Goal: Information Seeking & Learning: Check status

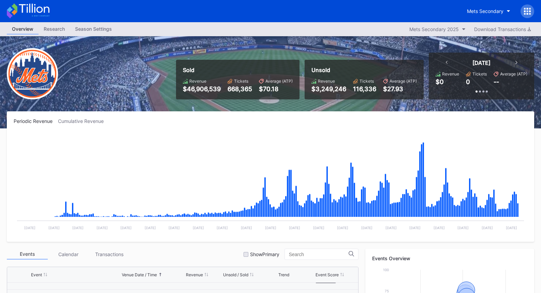
scroll to position [1552, 0]
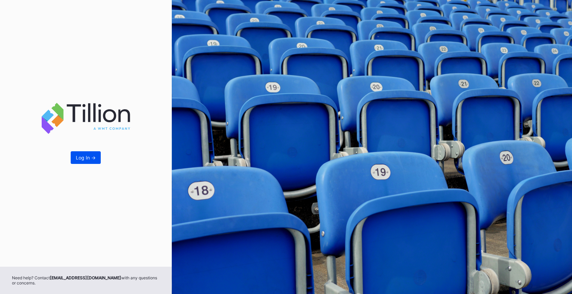
click at [89, 159] on div "Log In ->" at bounding box center [86, 158] width 20 height 6
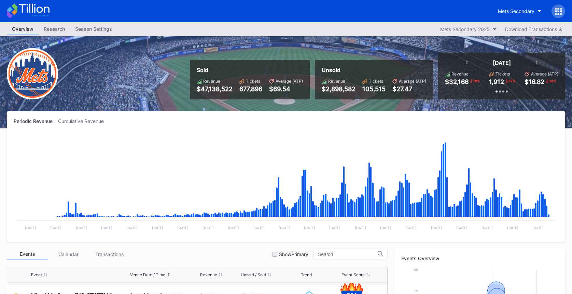
click at [560, 8] on icon at bounding box center [558, 11] width 7 height 7
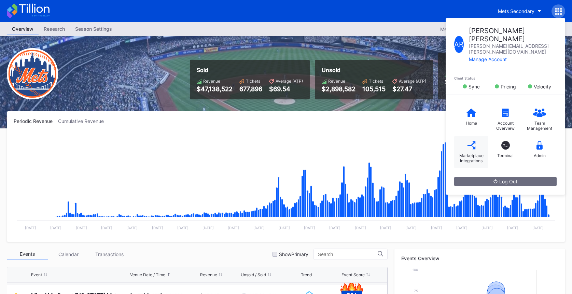
click at [462, 153] on div "Marketplace Integrations" at bounding box center [471, 158] width 27 height 10
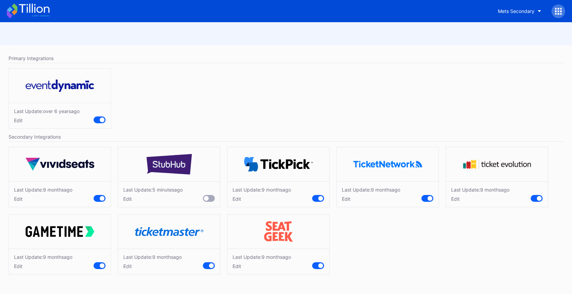
click at [43, 11] on icon at bounding box center [28, 10] width 43 height 15
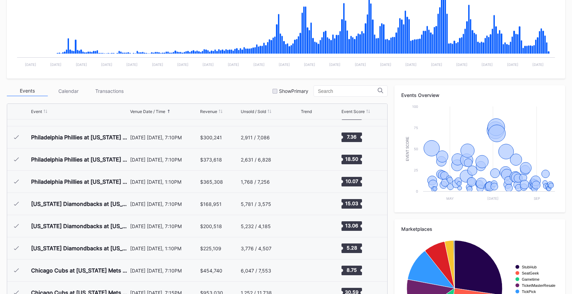
scroll to position [1552, 0]
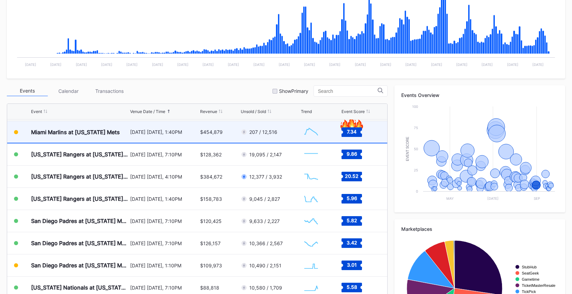
click at [153, 130] on div "[DATE] [DATE], 1:40PM" at bounding box center [164, 132] width 68 height 6
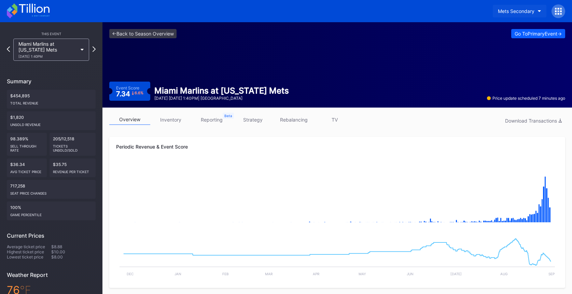
click at [501, 11] on div "Mets Secondary" at bounding box center [516, 11] width 37 height 6
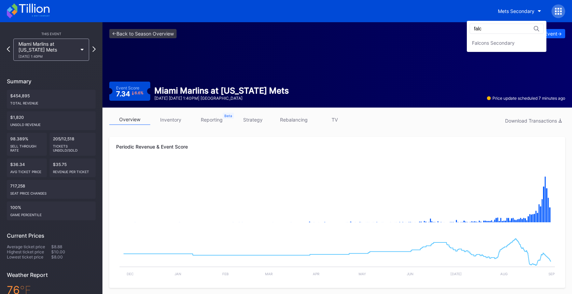
type input "falc"
click at [495, 38] on div "Falcons Secondary" at bounding box center [507, 43] width 80 height 13
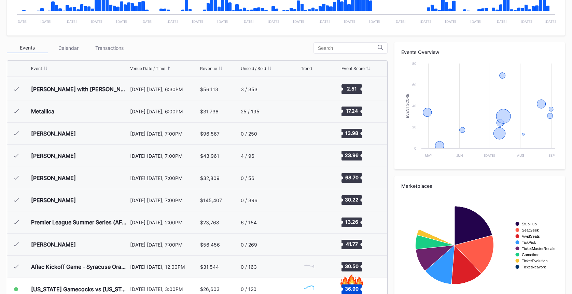
scroll to position [229, 0]
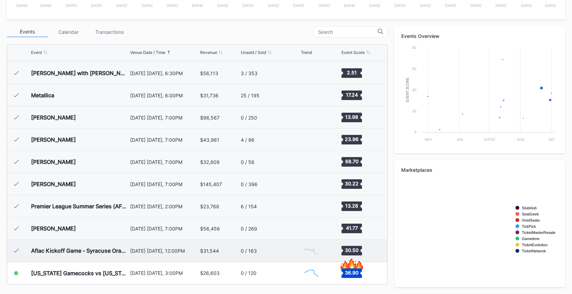
click at [264, 250] on div "0 / 163" at bounding box center [270, 251] width 58 height 22
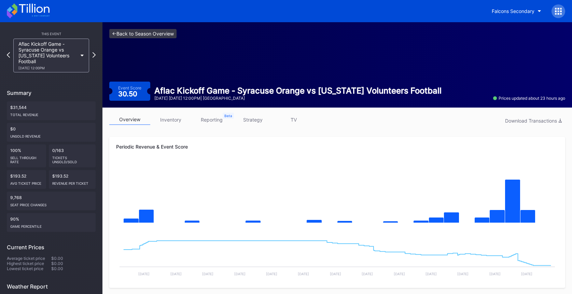
click at [159, 35] on link "<- Back to Season Overview" at bounding box center [142, 33] width 67 height 9
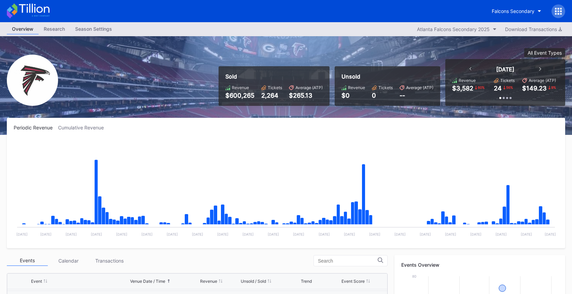
click at [558, 16] on div at bounding box center [558, 11] width 14 height 14
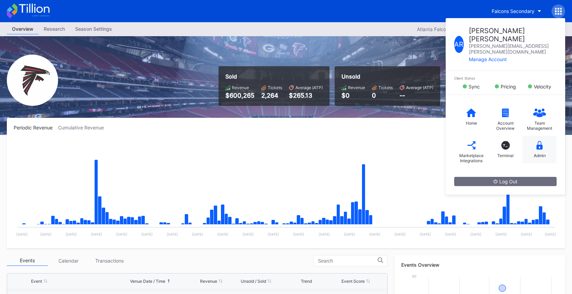
click at [540, 146] on div "Admin" at bounding box center [539, 149] width 34 height 27
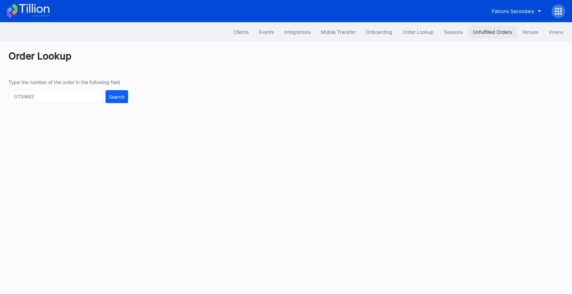
click at [497, 34] on div "Unfulfilled Orders" at bounding box center [492, 32] width 39 height 6
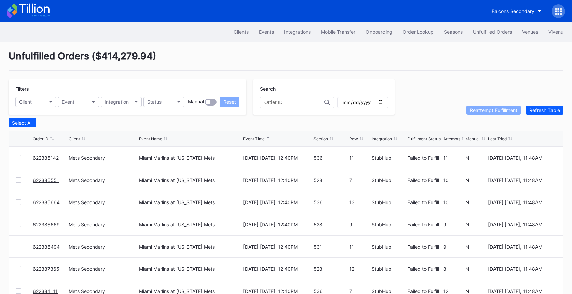
click at [36, 7] on icon at bounding box center [28, 10] width 43 height 15
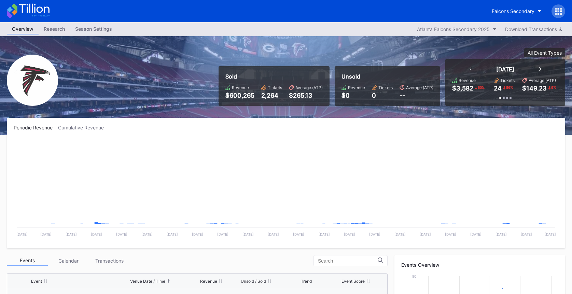
scroll to position [20, 0]
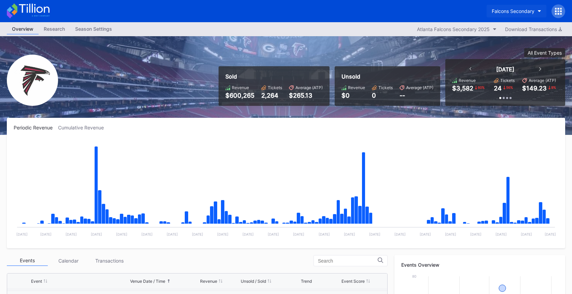
click at [504, 14] on div "Falcons Secondary" at bounding box center [513, 11] width 43 height 6
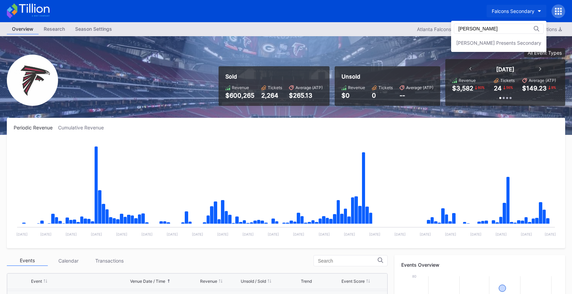
scroll to position [0, 0]
type input "danny"
click at [486, 38] on div "Danny Wimmer Presents Secondary" at bounding box center [498, 43] width 95 height 13
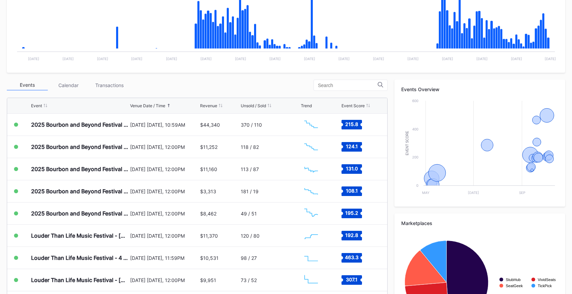
scroll to position [229, 0]
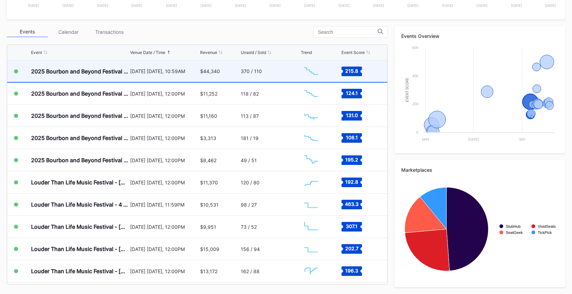
click at [289, 77] on div "370 / 110" at bounding box center [270, 71] width 58 height 22
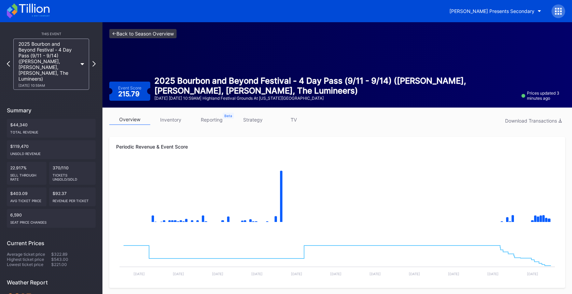
click at [136, 37] on link "<- Back to Season Overview" at bounding box center [142, 33] width 67 height 9
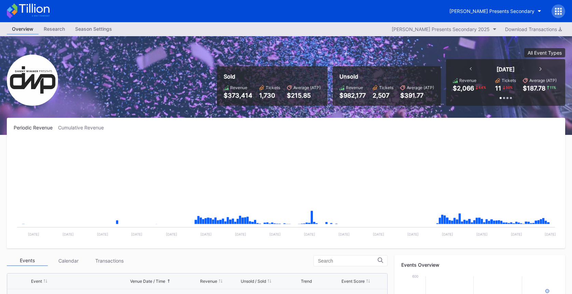
scroll to position [111, 0]
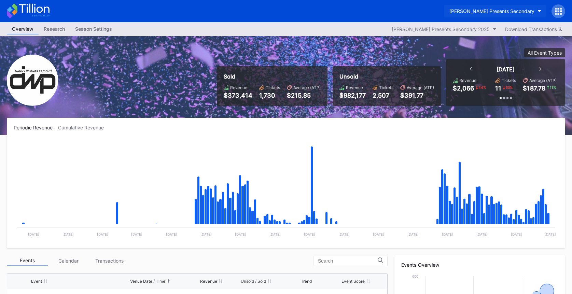
click at [492, 13] on div "Danny Wimmer Presents Secondary" at bounding box center [491, 11] width 85 height 6
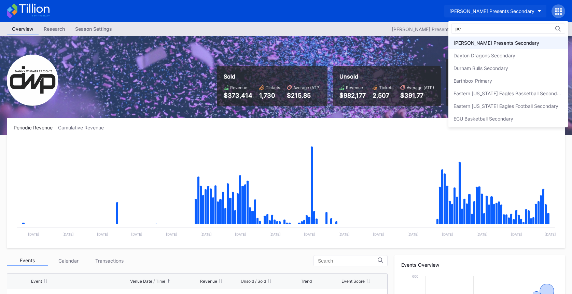
scroll to position [0, 0]
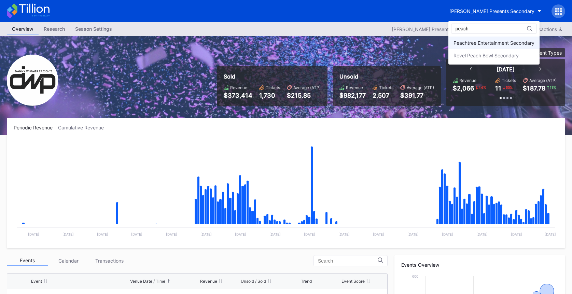
type input "peach"
click at [488, 38] on div "Peachtree Entertainment Secondary" at bounding box center [493, 43] width 91 height 13
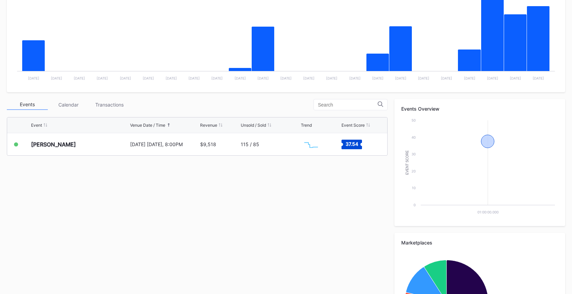
scroll to position [222, 0]
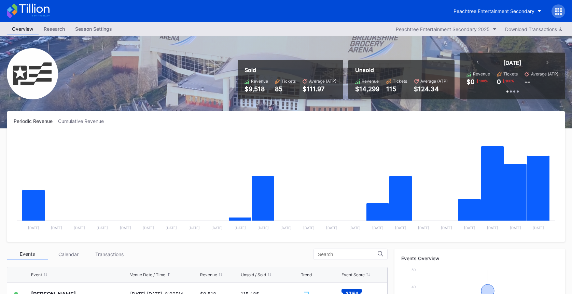
click at [44, 10] on icon at bounding box center [34, 8] width 30 height 9
click at [495, 7] on button "Peachtree Entertainment Secondary" at bounding box center [497, 11] width 98 height 13
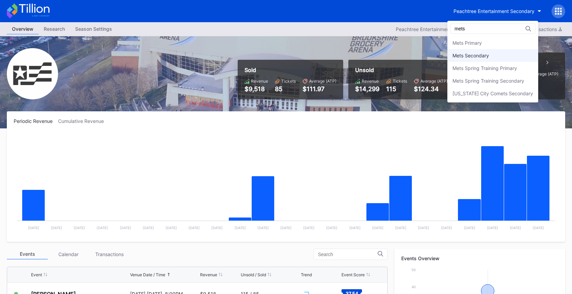
type input "mets"
click at [483, 61] on div "Mets Secondary" at bounding box center [492, 55] width 91 height 13
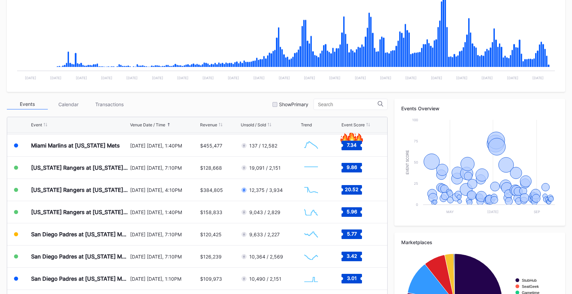
scroll to position [163, 0]
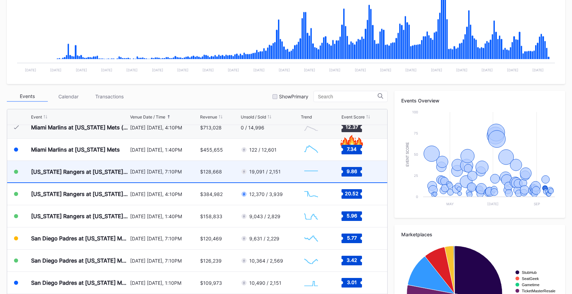
scroll to position [1538, 0]
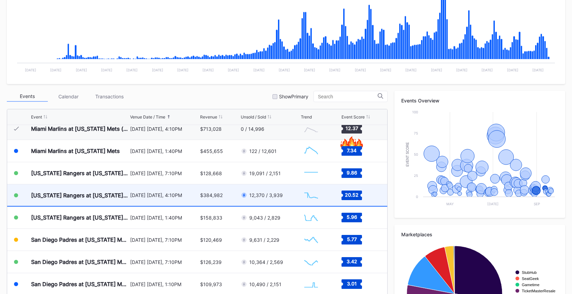
click at [216, 191] on div "$384,982" at bounding box center [219, 195] width 39 height 22
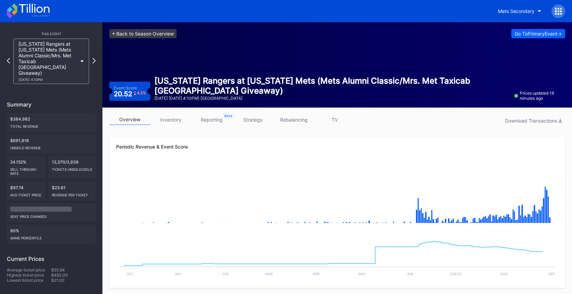
click at [170, 31] on link "<- Back to Season Overview" at bounding box center [142, 33] width 67 height 9
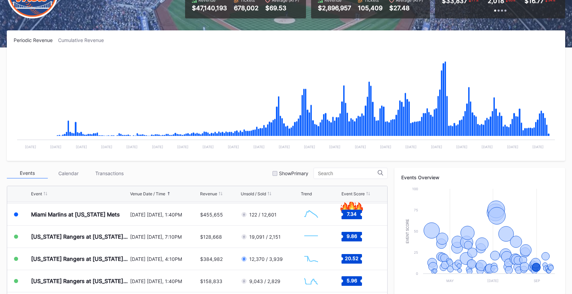
scroll to position [123, 0]
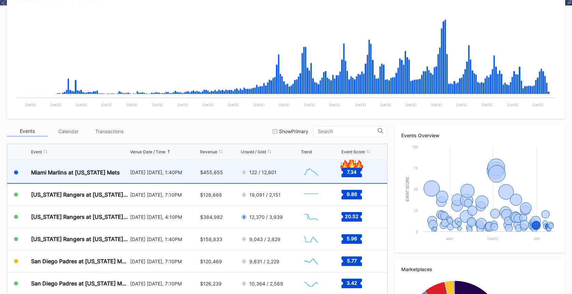
click at [225, 175] on div "$455,655" at bounding box center [219, 172] width 39 height 22
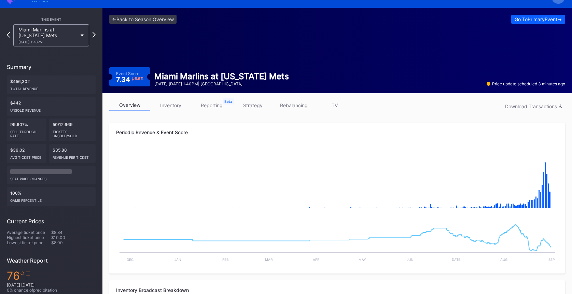
scroll to position [13, 0]
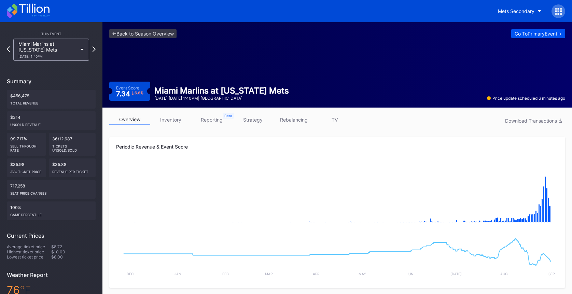
click at [515, 36] on div "Go To Primary Event ->" at bounding box center [538, 34] width 47 height 6
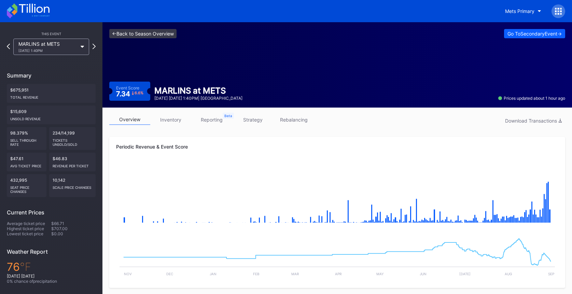
click at [169, 34] on link "<- Back to Season Overview" at bounding box center [142, 33] width 67 height 9
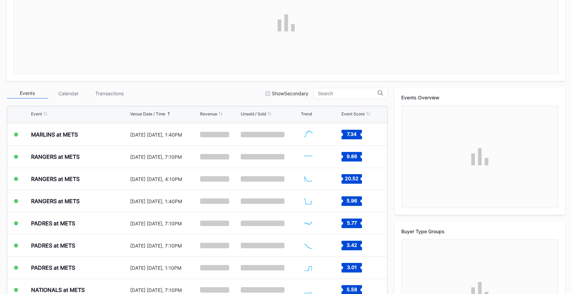
scroll to position [162, 0]
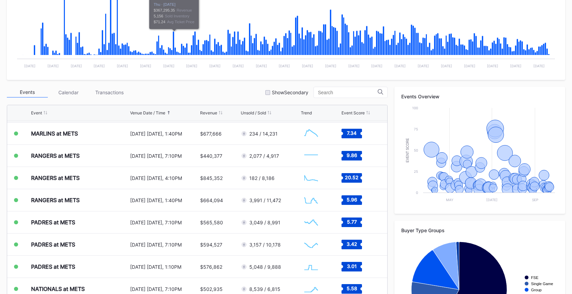
click at [250, 119] on div "Event Venue Date / Time Revenue Unsold / Sold Trend Event Score" at bounding box center [197, 113] width 380 height 16
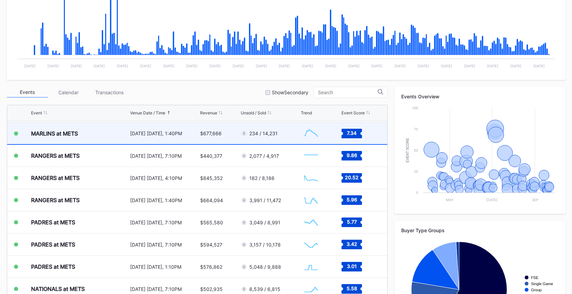
click at [219, 130] on div "$677,666" at bounding box center [219, 134] width 39 height 22
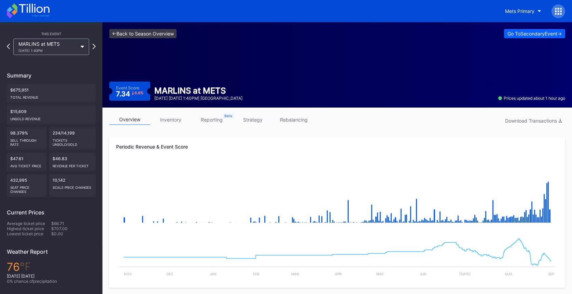
click at [171, 34] on link "<- Back to Season Overview" at bounding box center [142, 33] width 67 height 9
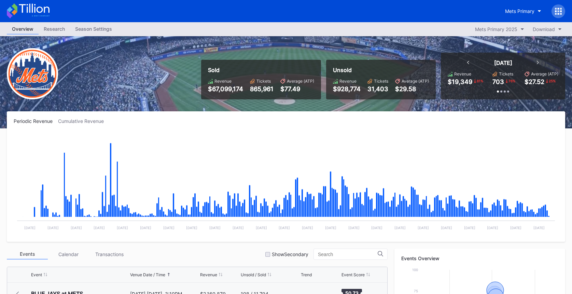
scroll to position [1552, 0]
click at [513, 16] on button "Mets Primary" at bounding box center [523, 11] width 46 height 13
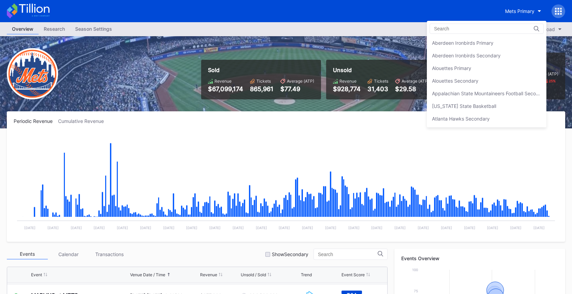
scroll to position [1061, 0]
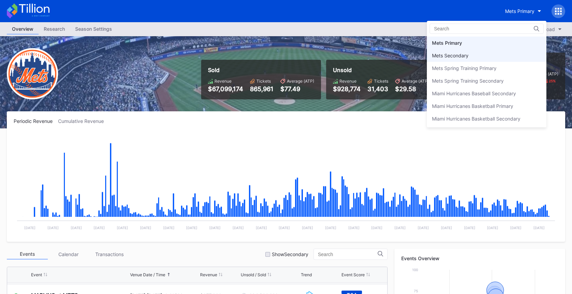
click at [493, 56] on div "Mets Secondary" at bounding box center [486, 55] width 119 height 13
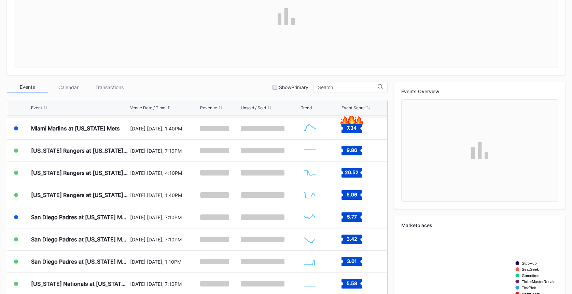
scroll to position [169, 0]
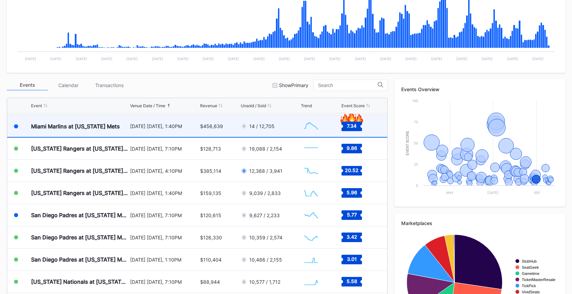
click at [234, 125] on div "$456,639" at bounding box center [219, 126] width 39 height 22
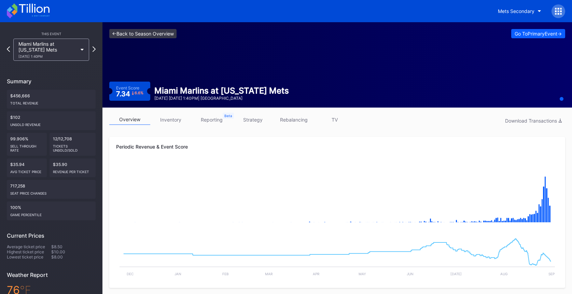
click at [168, 33] on link "<- Back to Season Overview" at bounding box center [142, 33] width 67 height 9
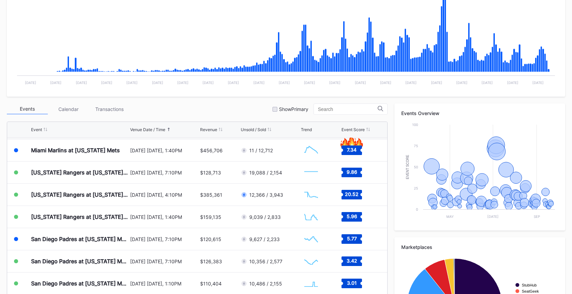
scroll to position [211, 0]
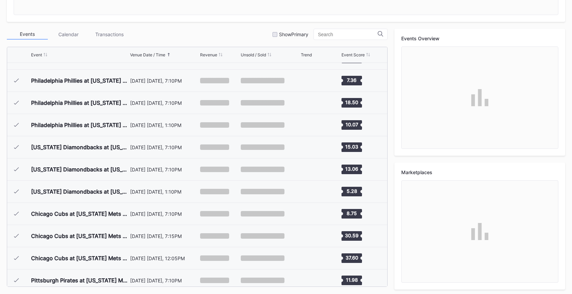
scroll to position [1552, 0]
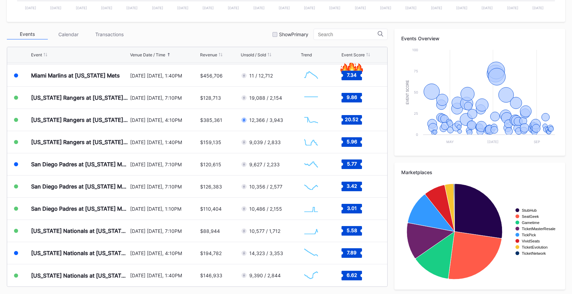
click at [122, 34] on div "Transactions" at bounding box center [109, 34] width 41 height 11
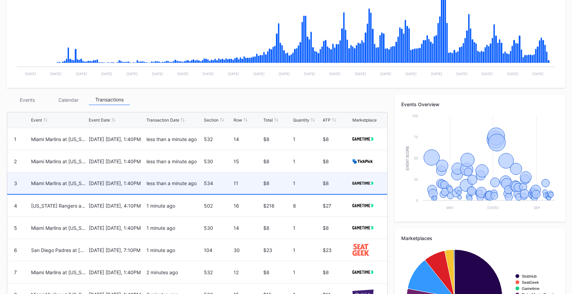
scroll to position [114, 0]
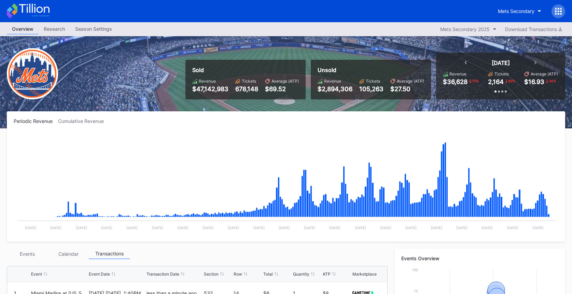
click at [45, 11] on icon at bounding box center [28, 10] width 43 height 15
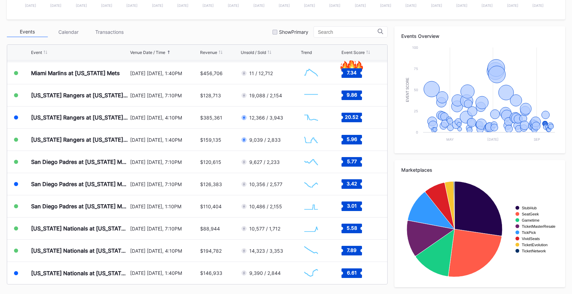
scroll to position [1539, 0]
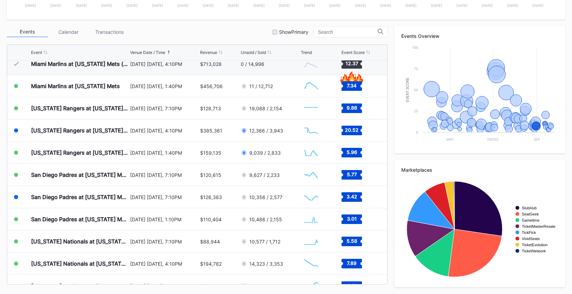
click at [180, 89] on div "[DATE] [DATE], 1:40PM" at bounding box center [164, 86] width 68 height 22
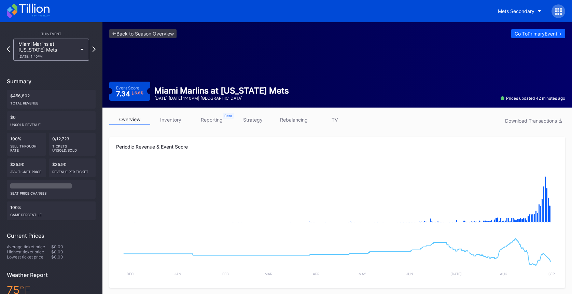
click at [170, 121] on link "inventory" at bounding box center [170, 119] width 41 height 11
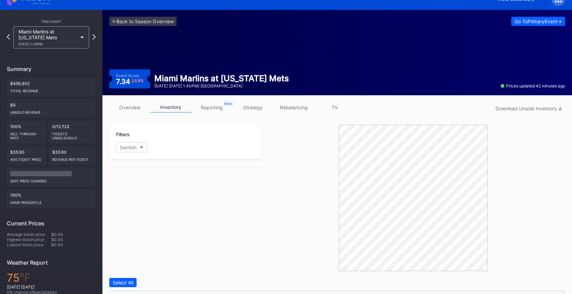
scroll to position [9, 0]
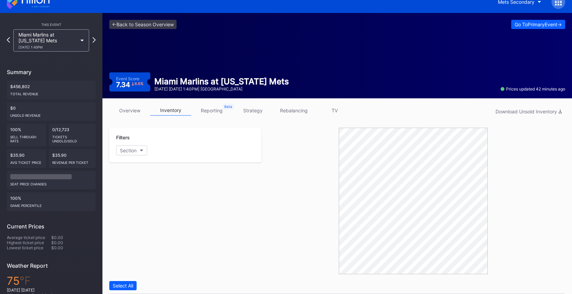
click at [120, 113] on link "overview" at bounding box center [129, 110] width 41 height 11
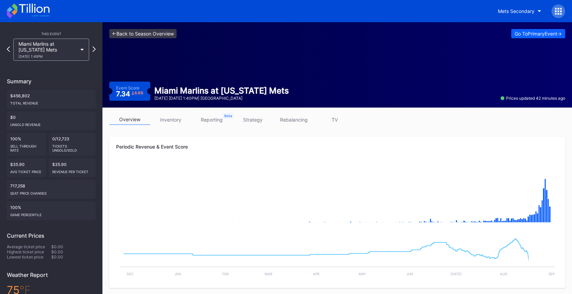
click at [153, 36] on link "<- Back to Season Overview" at bounding box center [142, 33] width 67 height 9
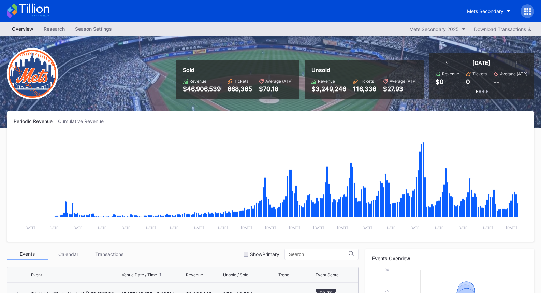
scroll to position [1552, 0]
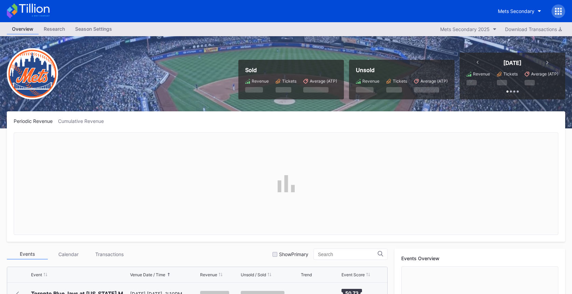
scroll to position [1552, 0]
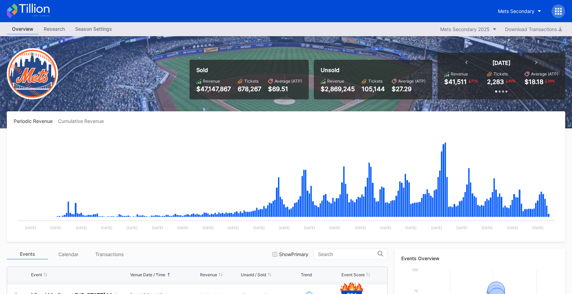
click at [41, 6] on icon at bounding box center [28, 10] width 43 height 15
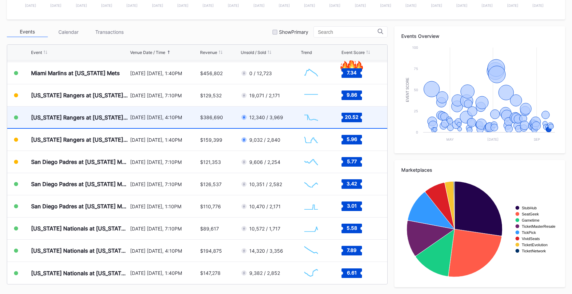
click at [210, 120] on div "$386,690" at bounding box center [211, 117] width 23 height 6
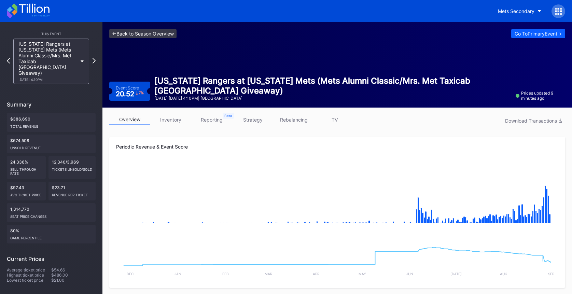
click at [143, 37] on link "<- Back to Season Overview" at bounding box center [142, 33] width 67 height 9
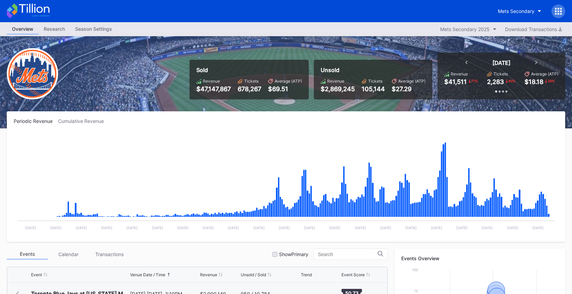
scroll to position [1552, 0]
click at [31, 14] on icon at bounding box center [28, 10] width 43 height 15
